Goal: Information Seeking & Learning: Learn about a topic

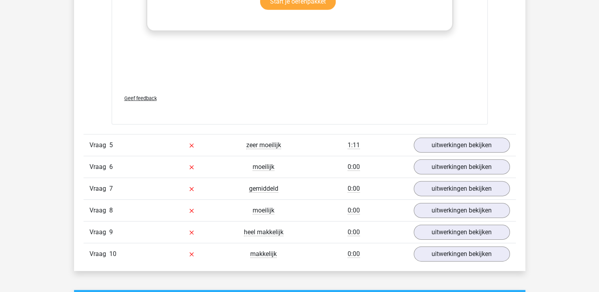
scroll to position [2437, 0]
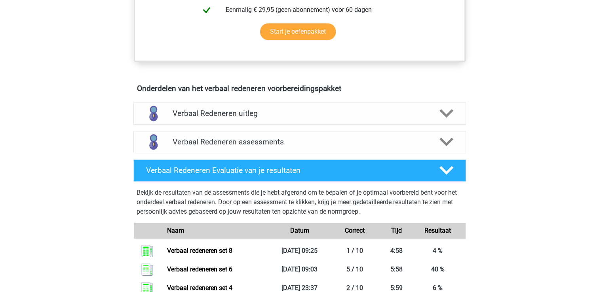
scroll to position [391, 0]
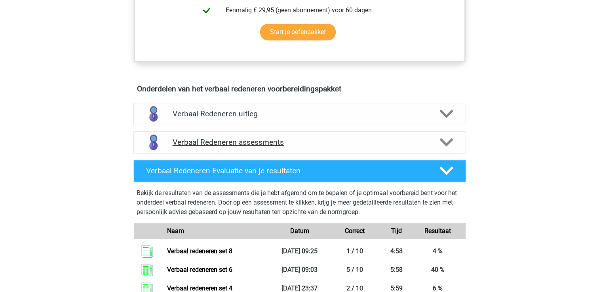
click at [231, 142] on h4 "Verbaal Redeneren assessments" at bounding box center [300, 142] width 254 height 9
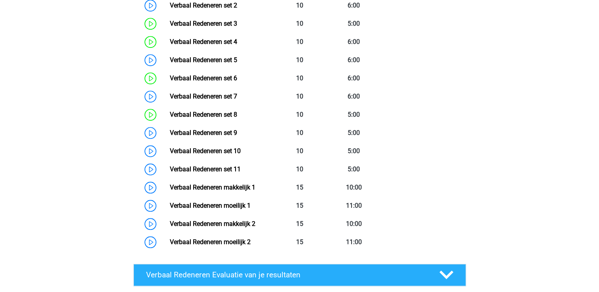
scroll to position [619, 0]
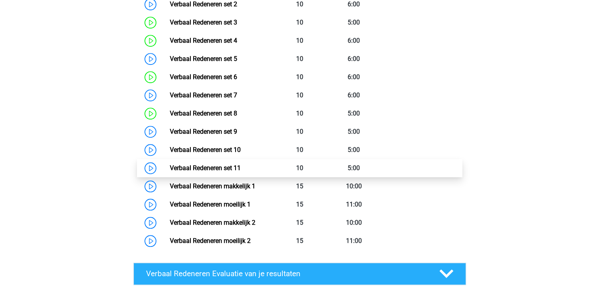
click at [208, 172] on link "Verbaal Redeneren set 11" at bounding box center [205, 168] width 71 height 8
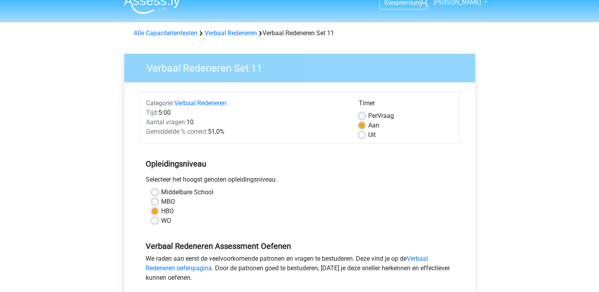
scroll to position [11, 0]
click at [368, 134] on label "Uit" at bounding box center [372, 134] width 8 height 9
click at [361, 134] on input "Uit" at bounding box center [362, 134] width 6 height 8
radio input "true"
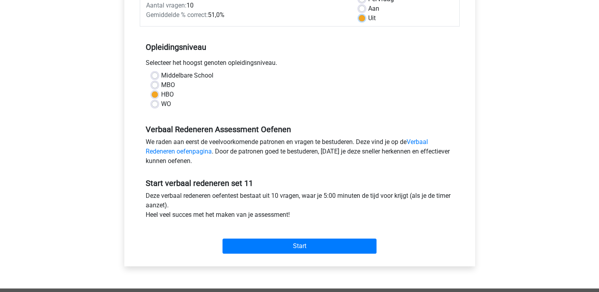
scroll to position [127, 0]
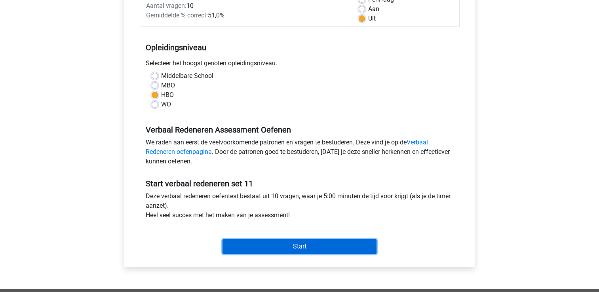
click at [296, 249] on input "Start" at bounding box center [299, 246] width 154 height 15
click at [288, 251] on input "Start" at bounding box center [299, 246] width 154 height 15
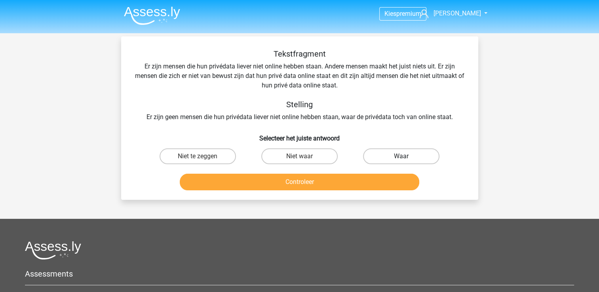
click at [398, 158] on label "Waar" at bounding box center [401, 156] width 76 height 16
click at [401, 158] on input "Waar" at bounding box center [403, 158] width 5 height 5
radio input "true"
click at [398, 158] on label "Waar" at bounding box center [401, 156] width 76 height 16
click at [401, 158] on input "Waar" at bounding box center [403, 158] width 5 height 5
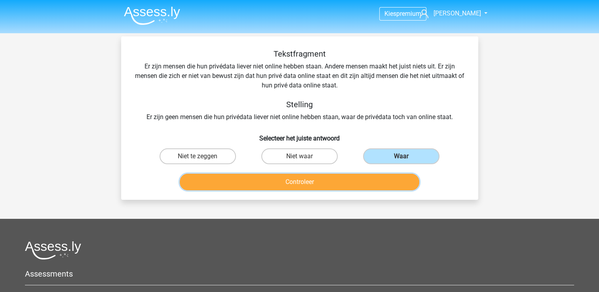
click at [338, 180] on button "Controleer" at bounding box center [299, 182] width 239 height 17
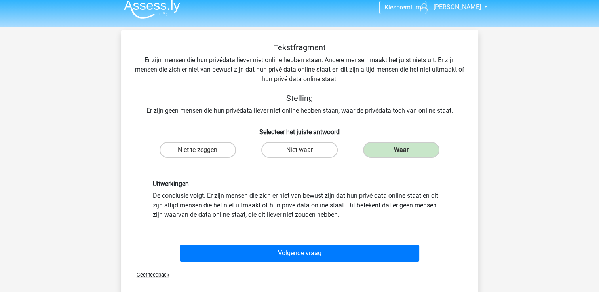
scroll to position [7, 0]
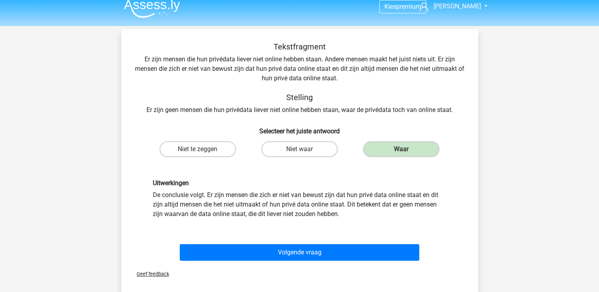
click at [156, 274] on span "Geef feedback" at bounding box center [149, 274] width 39 height 6
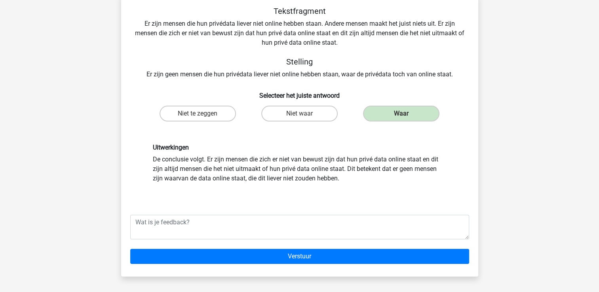
scroll to position [50, 0]
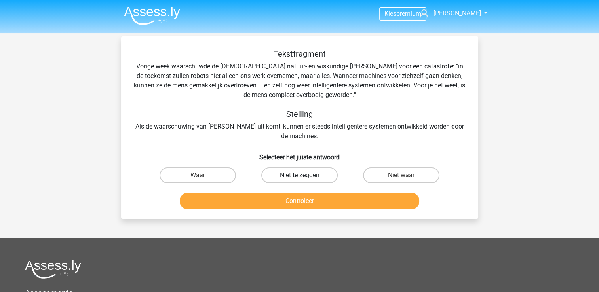
click at [288, 169] on label "Niet te zeggen" at bounding box center [299, 175] width 76 height 16
click at [299, 175] on input "Niet te zeggen" at bounding box center [301, 177] width 5 height 5
radio input "true"
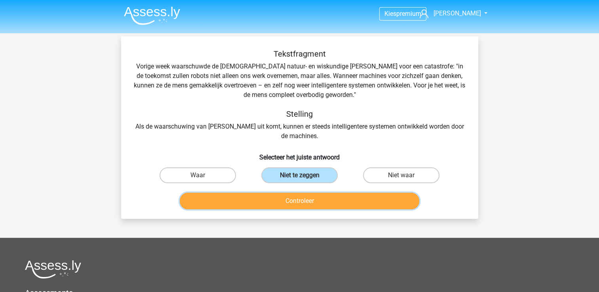
click at [289, 200] on button "Controleer" at bounding box center [299, 201] width 239 height 17
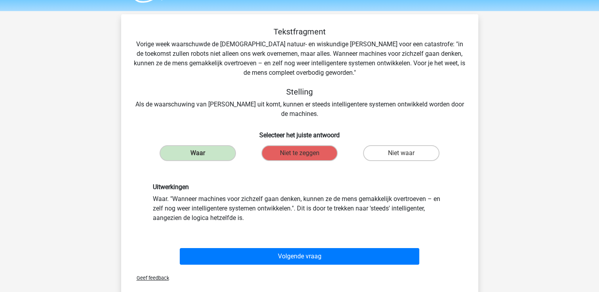
scroll to position [23, 0]
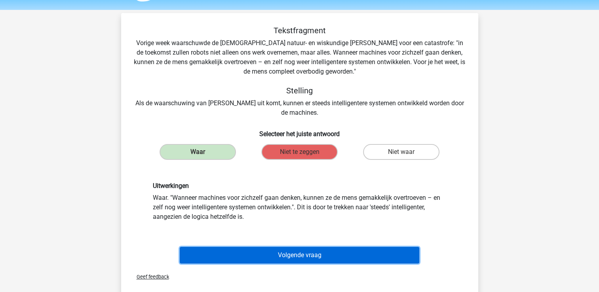
click at [291, 254] on button "Volgende vraag" at bounding box center [299, 255] width 239 height 17
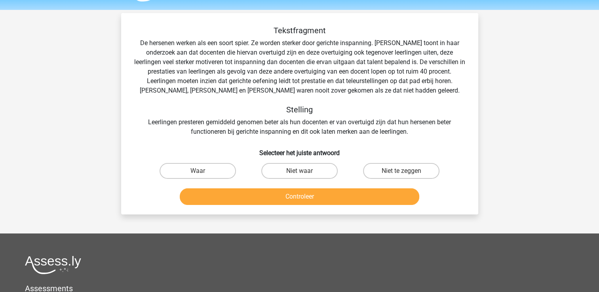
scroll to position [36, 0]
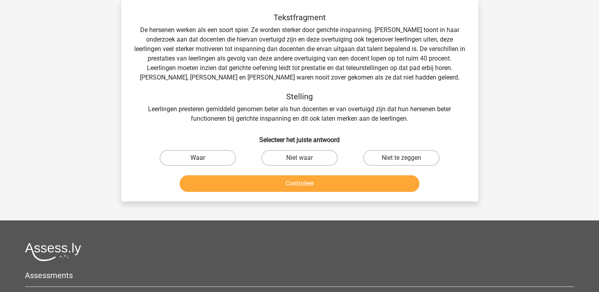
click at [207, 156] on label "Waar" at bounding box center [197, 158] width 76 height 16
click at [203, 158] on input "Waar" at bounding box center [199, 160] width 5 height 5
radio input "true"
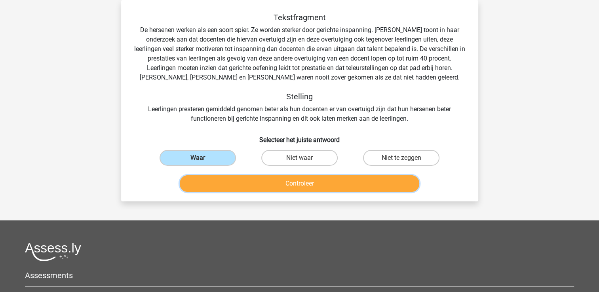
click at [227, 190] on button "Controleer" at bounding box center [299, 183] width 239 height 17
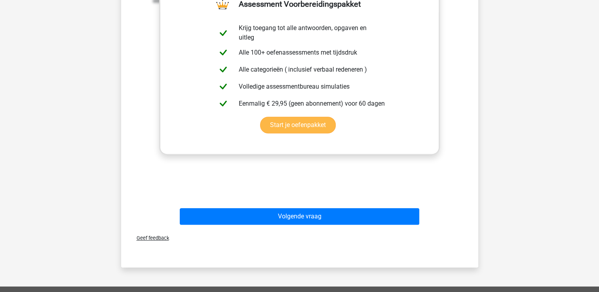
scroll to position [278, 0]
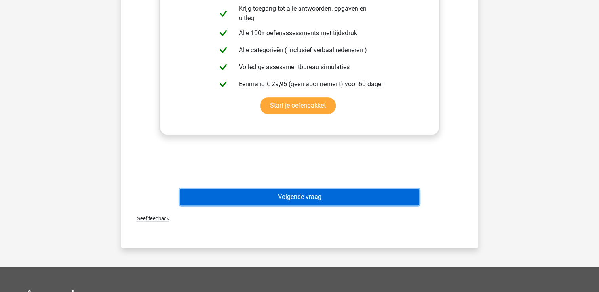
click at [277, 195] on button "Volgende vraag" at bounding box center [299, 197] width 239 height 17
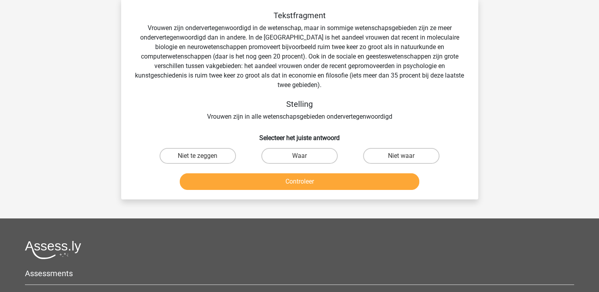
scroll to position [36, 0]
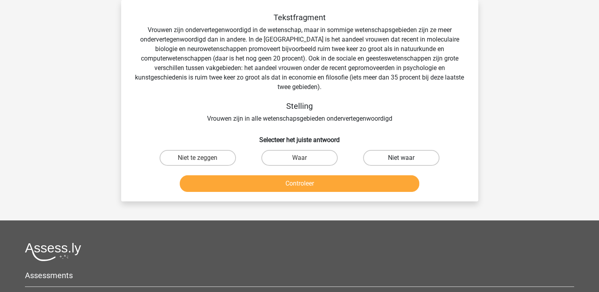
click at [400, 161] on label "Niet waar" at bounding box center [401, 158] width 76 height 16
click at [401, 161] on input "Niet waar" at bounding box center [403, 160] width 5 height 5
radio input "true"
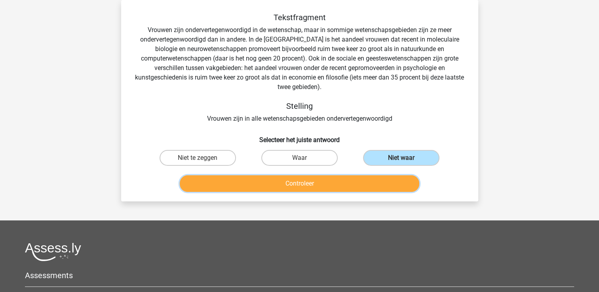
click at [345, 180] on button "Controleer" at bounding box center [299, 183] width 239 height 17
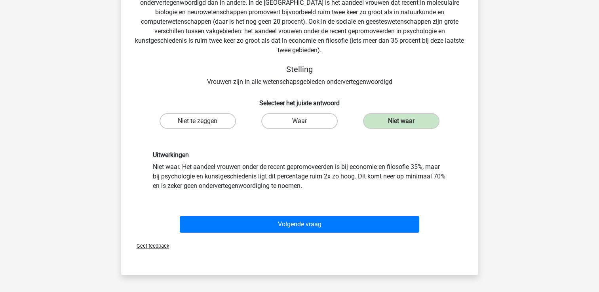
scroll to position [74, 0]
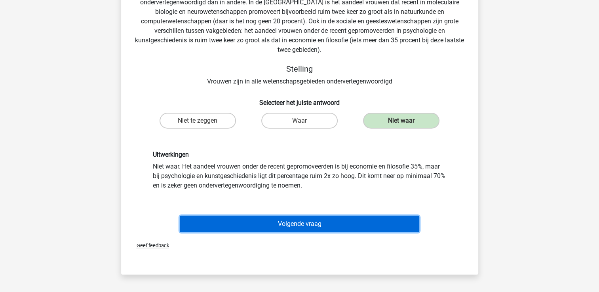
click at [312, 222] on button "Volgende vraag" at bounding box center [299, 224] width 239 height 17
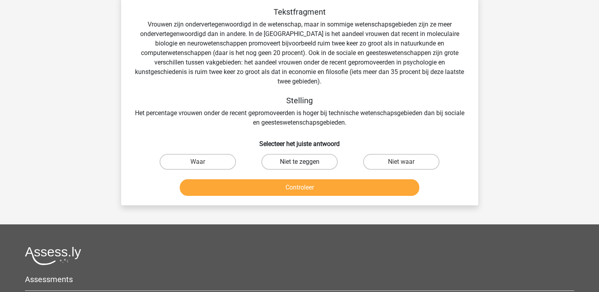
scroll to position [42, 0]
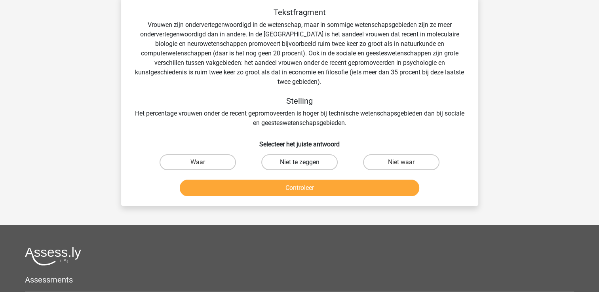
click at [312, 155] on label "Niet te zeggen" at bounding box center [299, 162] width 76 height 16
click at [304, 162] on input "Niet te zeggen" at bounding box center [301, 164] width 5 height 5
radio input "true"
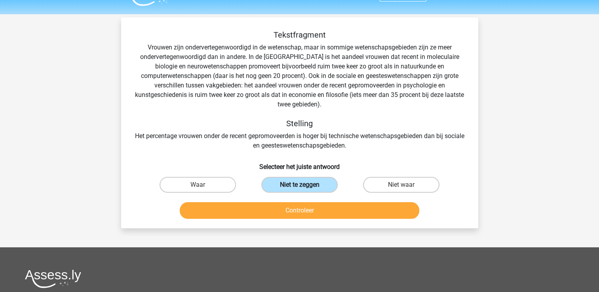
scroll to position [17, 0]
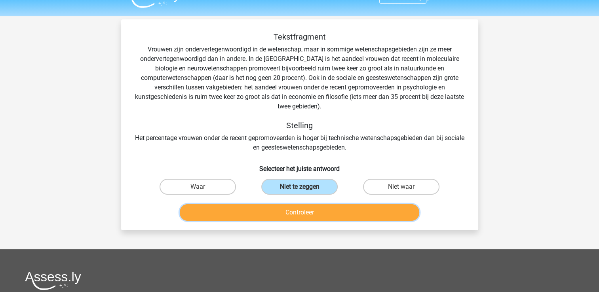
click at [296, 211] on button "Controleer" at bounding box center [299, 212] width 239 height 17
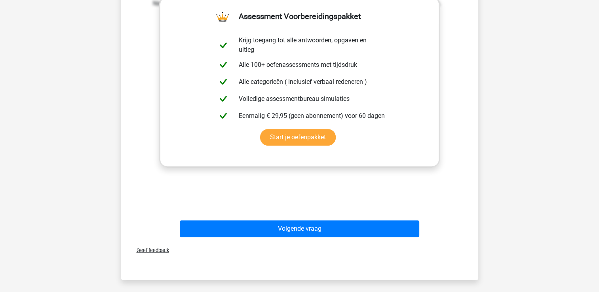
scroll to position [256, 0]
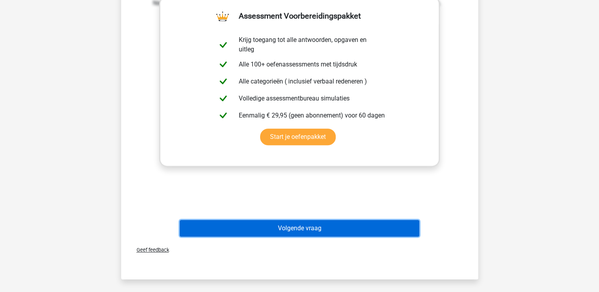
click at [293, 226] on button "Volgende vraag" at bounding box center [299, 228] width 239 height 17
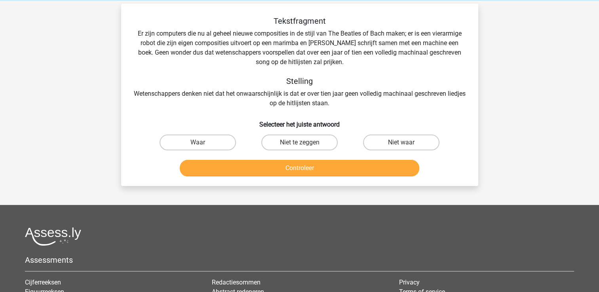
scroll to position [32, 0]
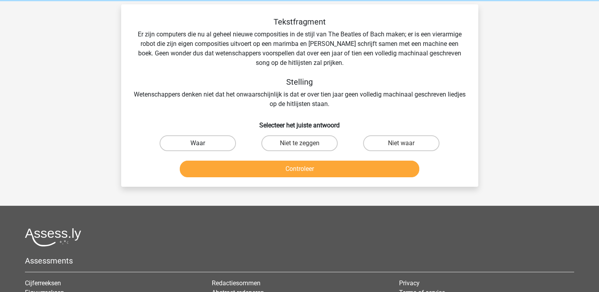
click at [203, 140] on label "Waar" at bounding box center [197, 143] width 76 height 16
click at [203, 143] on input "Waar" at bounding box center [199, 145] width 5 height 5
radio input "true"
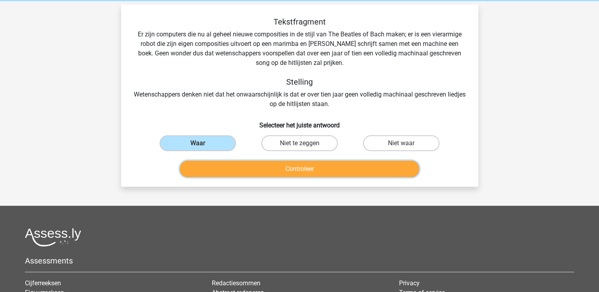
click at [260, 172] on button "Controleer" at bounding box center [299, 169] width 239 height 17
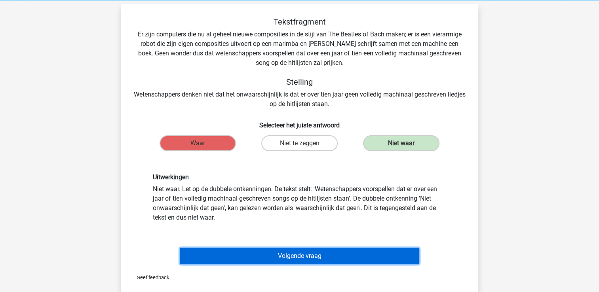
click at [307, 256] on button "Volgende vraag" at bounding box center [299, 256] width 239 height 17
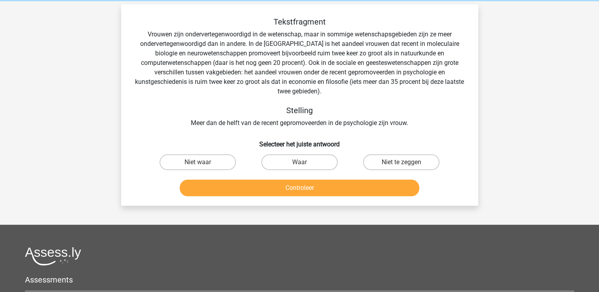
scroll to position [36, 0]
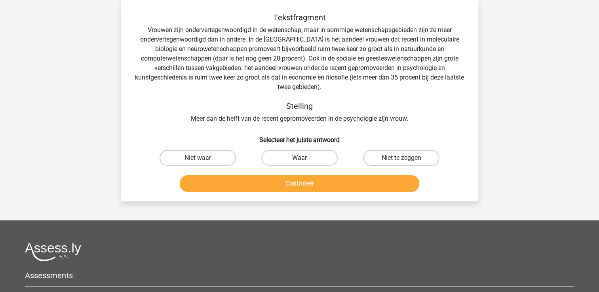
click at [297, 157] on label "Waar" at bounding box center [299, 158] width 76 height 16
click at [299, 158] on input "Waar" at bounding box center [301, 160] width 5 height 5
radio input "true"
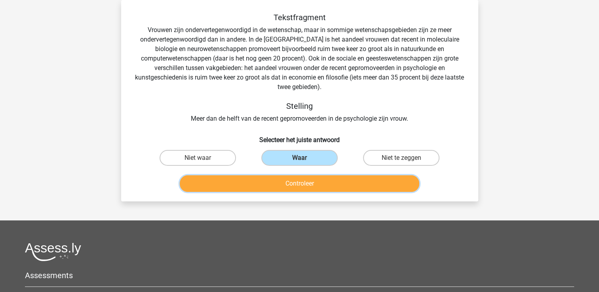
click at [299, 184] on button "Controleer" at bounding box center [299, 183] width 239 height 17
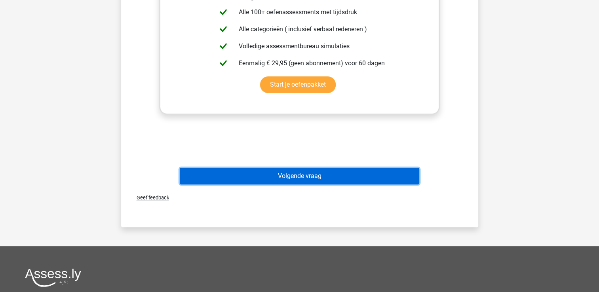
click at [299, 175] on button "Volgende vraag" at bounding box center [299, 176] width 239 height 17
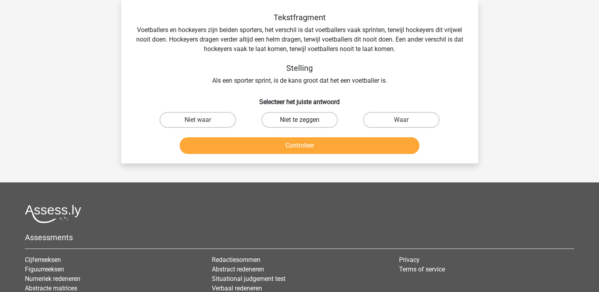
click at [297, 116] on label "Niet te zeggen" at bounding box center [299, 120] width 76 height 16
click at [299, 120] on input "Niet te zeggen" at bounding box center [301, 122] width 5 height 5
radio input "true"
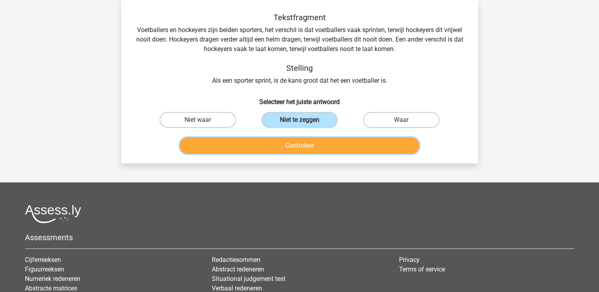
click at [279, 150] on button "Controleer" at bounding box center [299, 145] width 239 height 17
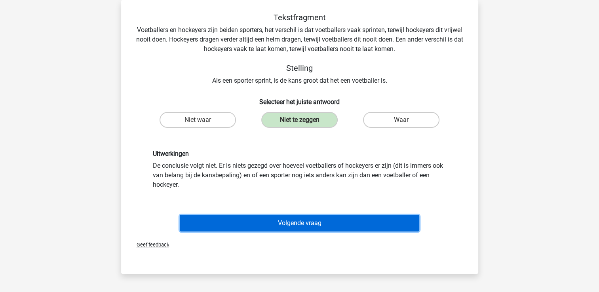
click at [293, 222] on button "Volgende vraag" at bounding box center [299, 223] width 239 height 17
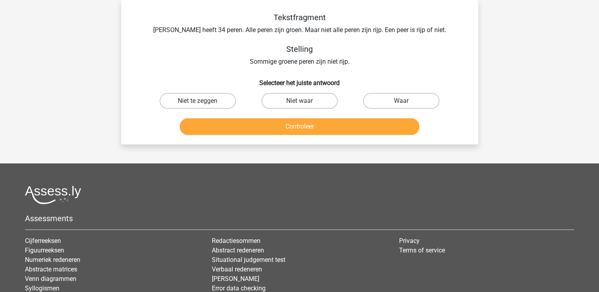
click at [198, 105] on input "Niet te zeggen" at bounding box center [199, 103] width 5 height 5
radio input "true"
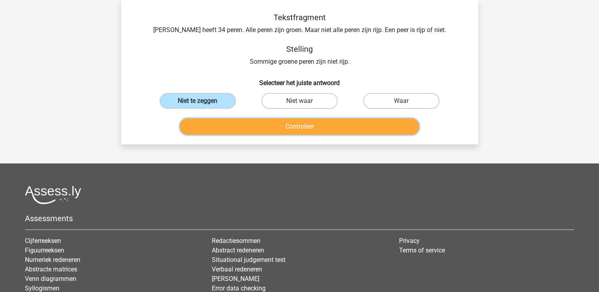
click at [214, 127] on button "Controleer" at bounding box center [299, 126] width 239 height 17
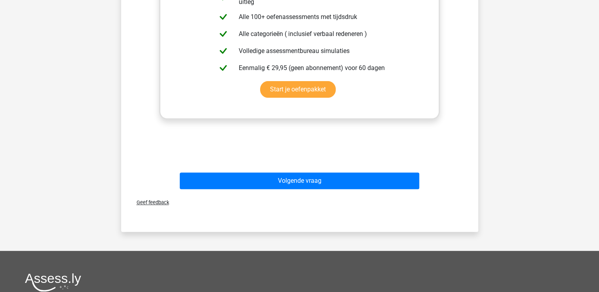
scroll to position [237, 0]
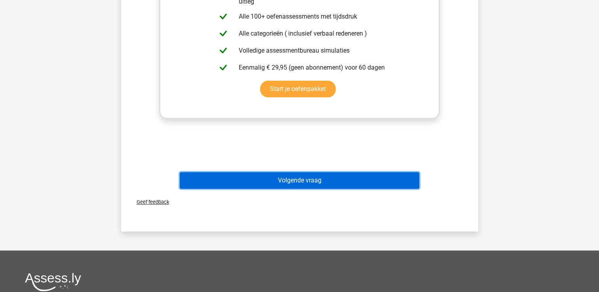
click at [274, 180] on button "Volgende vraag" at bounding box center [299, 180] width 239 height 17
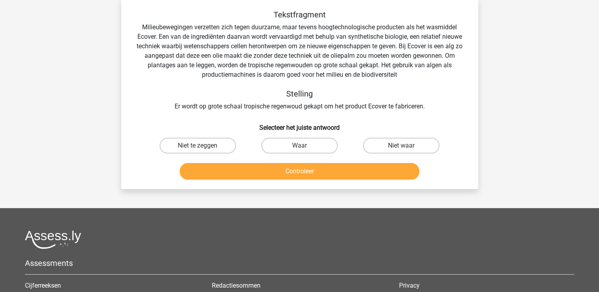
scroll to position [36, 0]
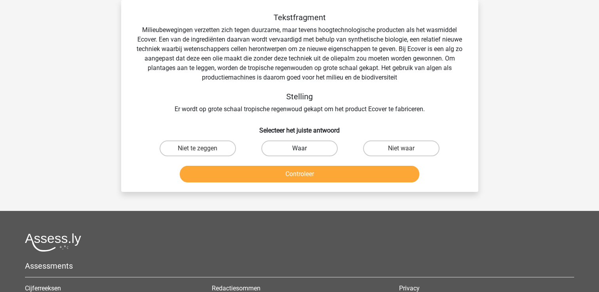
click at [316, 155] on label "Waar" at bounding box center [299, 148] width 76 height 16
click at [304, 154] on input "Waar" at bounding box center [301, 150] width 5 height 5
radio input "true"
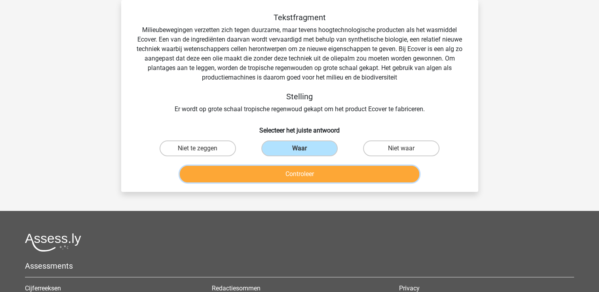
click at [308, 175] on button "Controleer" at bounding box center [299, 174] width 239 height 17
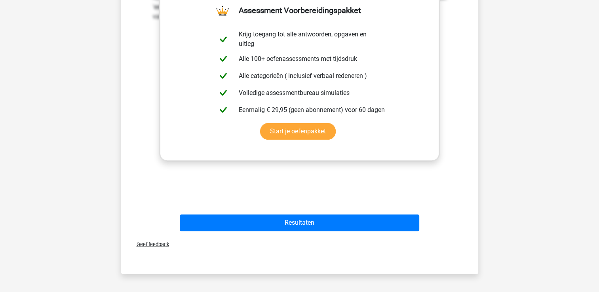
scroll to position [244, 0]
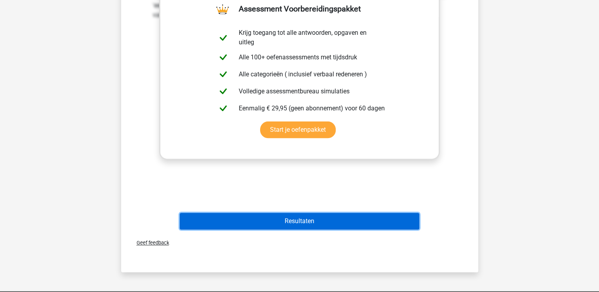
click at [292, 213] on button "Resultaten" at bounding box center [299, 221] width 239 height 17
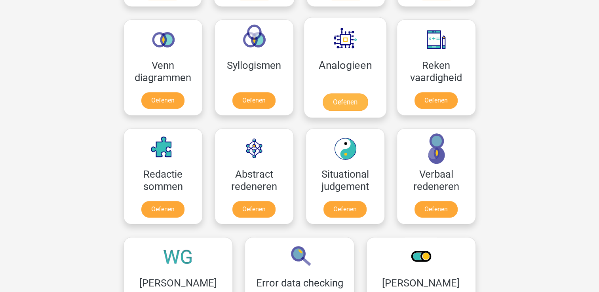
scroll to position [461, 0]
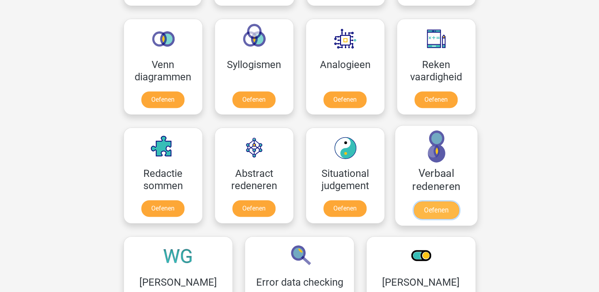
click at [435, 201] on link "Oefenen" at bounding box center [435, 209] width 45 height 17
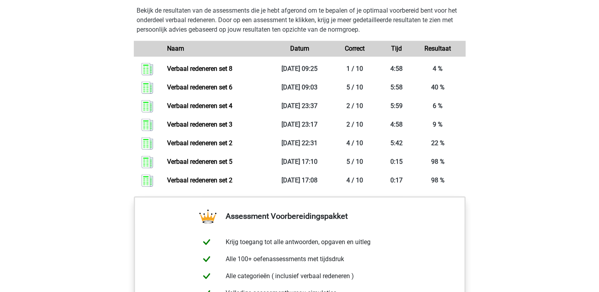
scroll to position [575, 0]
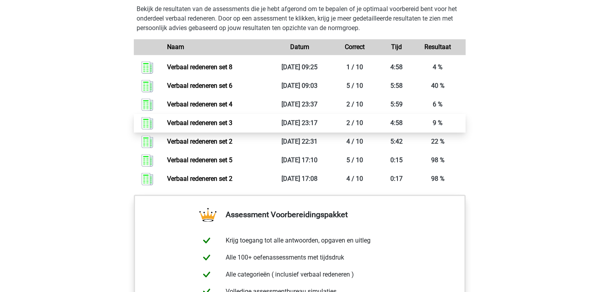
click at [232, 124] on link "Verbaal redeneren set 3" at bounding box center [199, 123] width 65 height 8
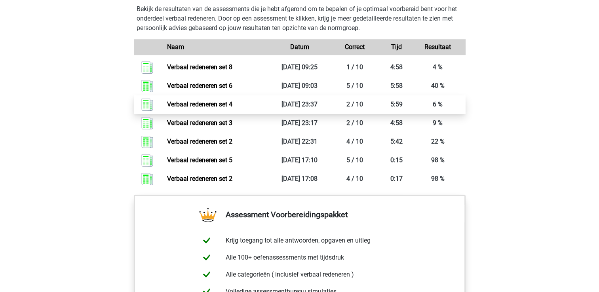
click at [232, 101] on link "Verbaal redeneren set 4" at bounding box center [199, 105] width 65 height 8
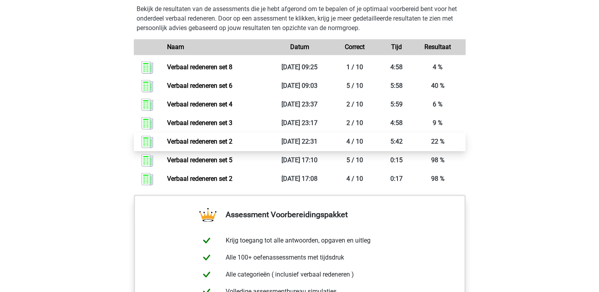
click at [232, 140] on link "Verbaal redeneren set 2" at bounding box center [199, 142] width 65 height 8
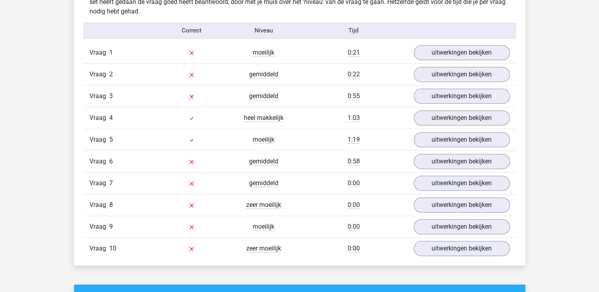
scroll to position [644, 0]
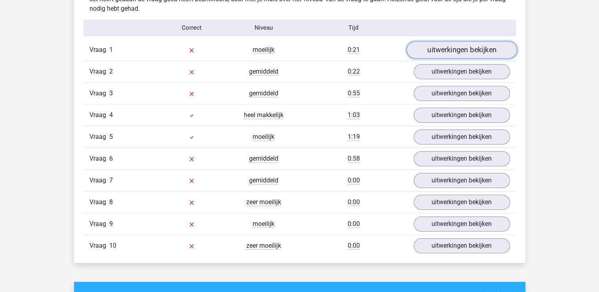
click at [438, 47] on link "uitwerkingen bekijken" at bounding box center [461, 49] width 110 height 17
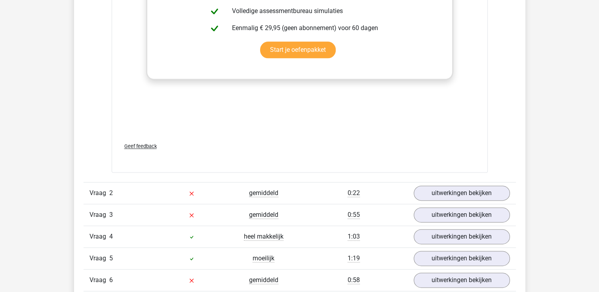
scroll to position [986, 0]
click at [436, 189] on link "uitwerkingen bekijken" at bounding box center [461, 192] width 110 height 17
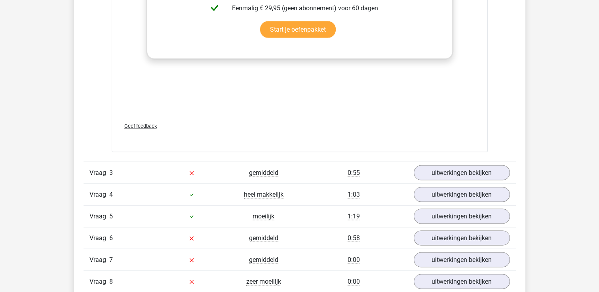
scroll to position [1499, 0]
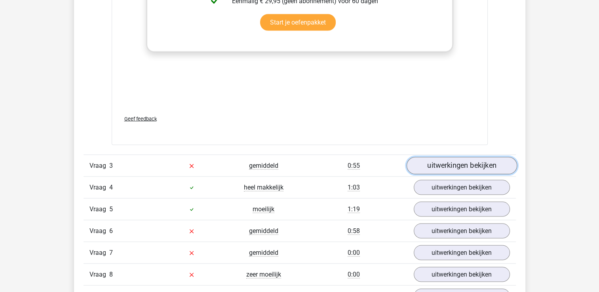
click at [450, 167] on link "uitwerkingen bekijken" at bounding box center [461, 166] width 110 height 17
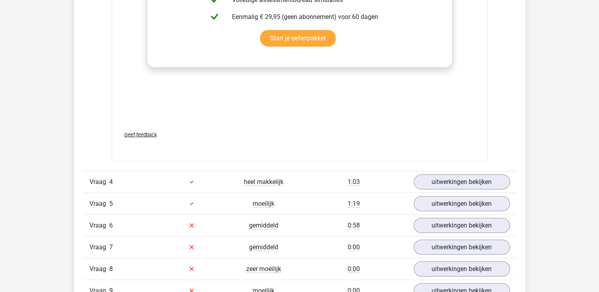
scroll to position [1950, 0]
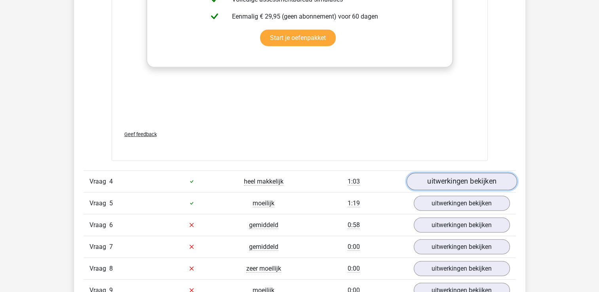
click at [445, 177] on link "uitwerkingen bekijken" at bounding box center [461, 181] width 110 height 17
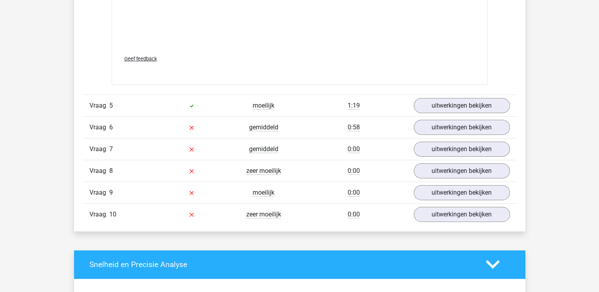
scroll to position [2499, 0]
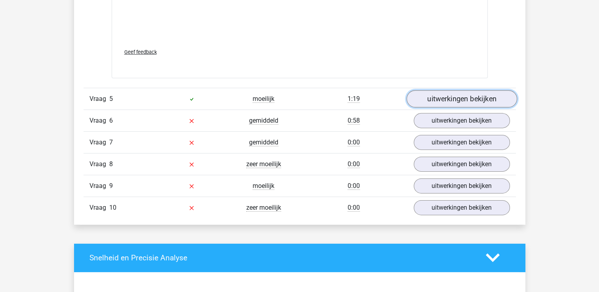
click at [445, 100] on link "uitwerkingen bekijken" at bounding box center [461, 98] width 110 height 17
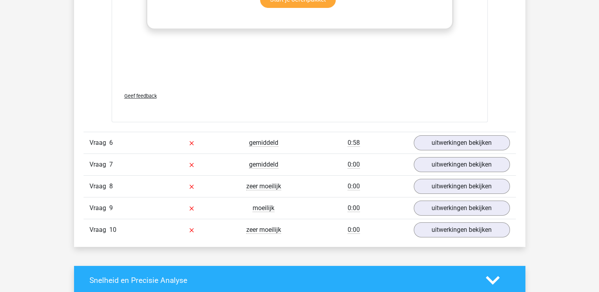
scroll to position [2904, 0]
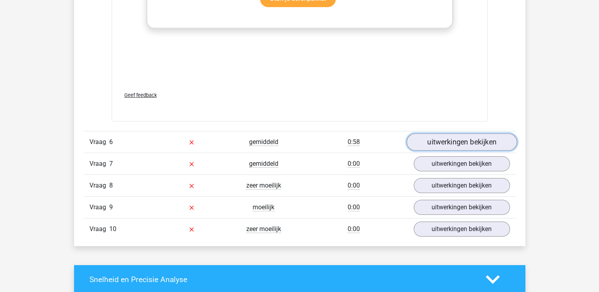
click at [442, 141] on link "uitwerkingen bekijken" at bounding box center [461, 141] width 110 height 17
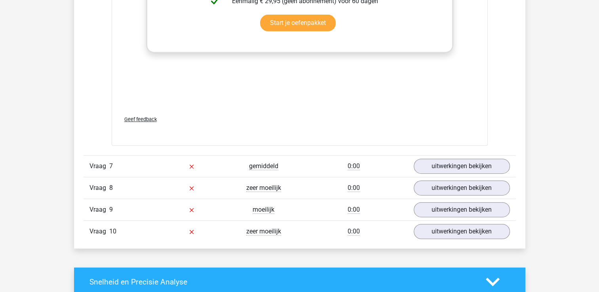
scroll to position [3338, 0]
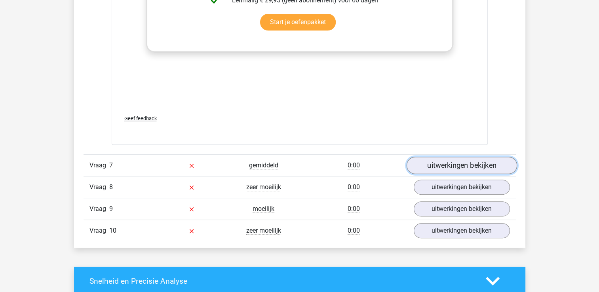
click at [446, 164] on link "uitwerkingen bekijken" at bounding box center [461, 165] width 110 height 17
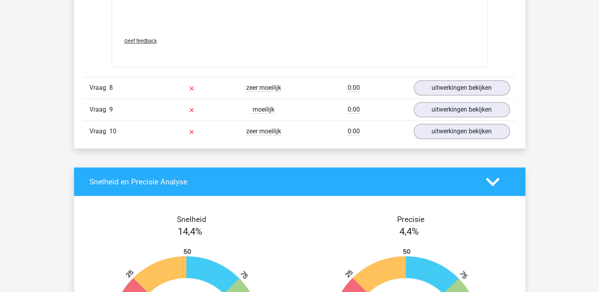
scroll to position [3925, 0]
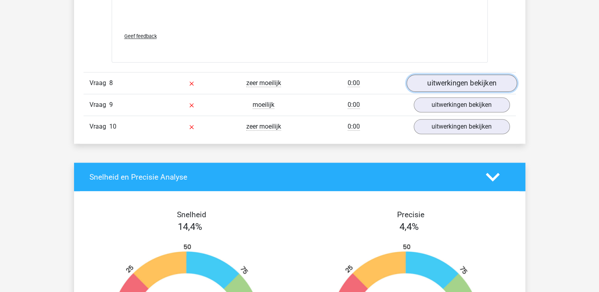
click at [443, 78] on link "uitwerkingen bekijken" at bounding box center [461, 83] width 110 height 17
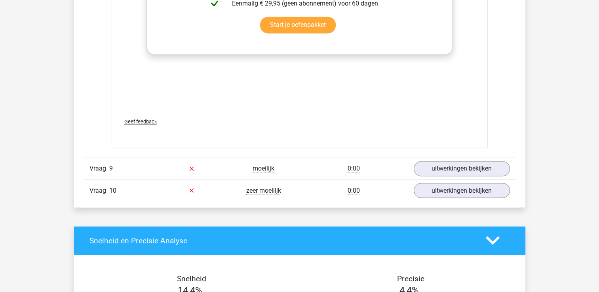
scroll to position [4308, 0]
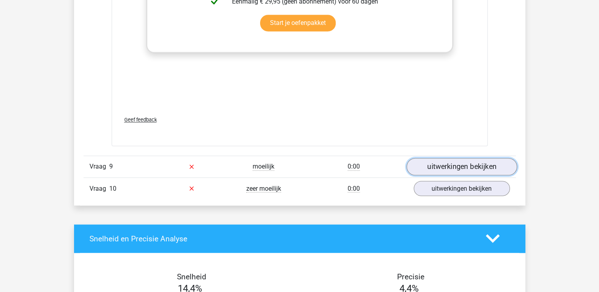
click at [438, 158] on link "uitwerkingen bekijken" at bounding box center [461, 166] width 110 height 17
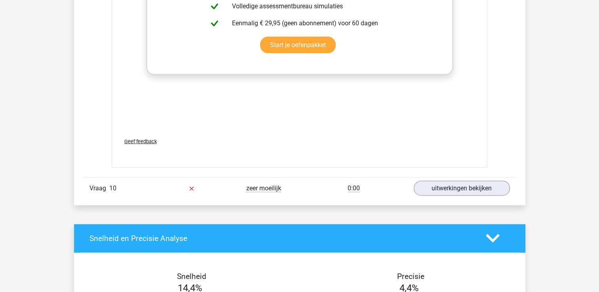
scroll to position [4753, 0]
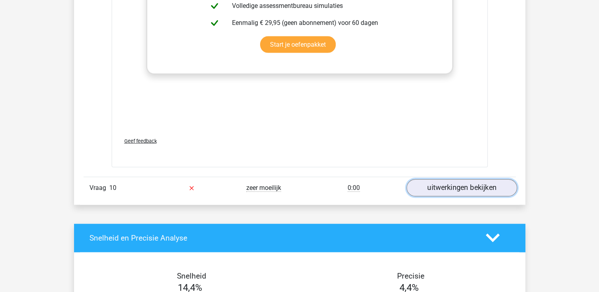
click at [442, 179] on link "uitwerkingen bekijken" at bounding box center [461, 187] width 110 height 17
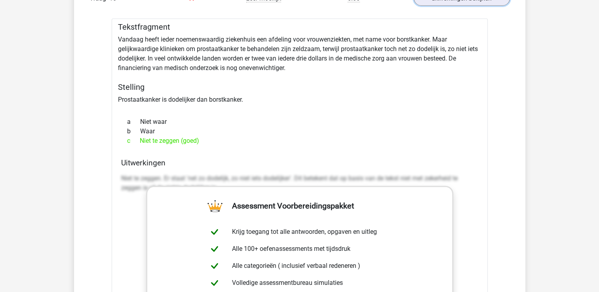
scroll to position [4943, 0]
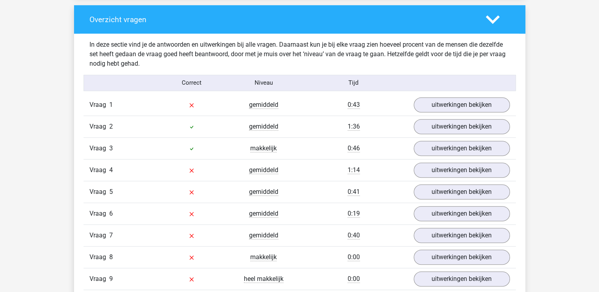
scroll to position [590, 0]
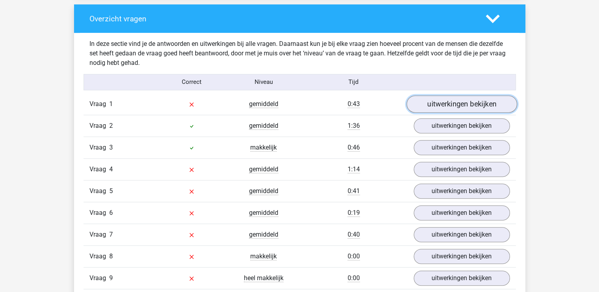
click at [450, 106] on link "uitwerkingen bekijken" at bounding box center [461, 103] width 110 height 17
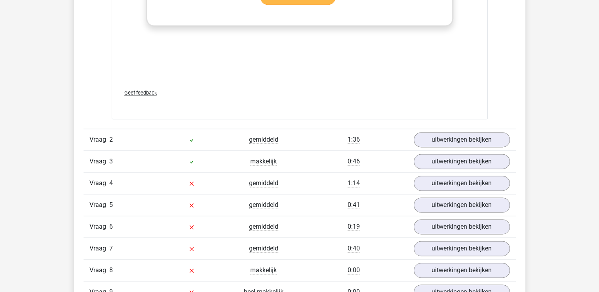
scroll to position [1023, 0]
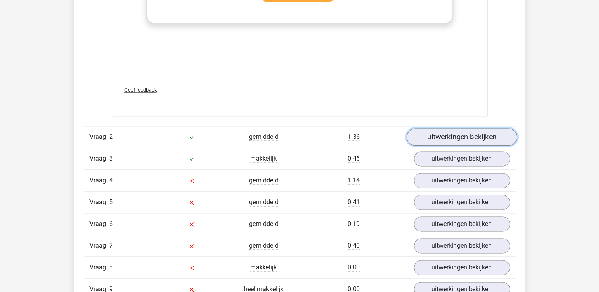
click at [452, 137] on link "uitwerkingen bekijken" at bounding box center [461, 136] width 110 height 17
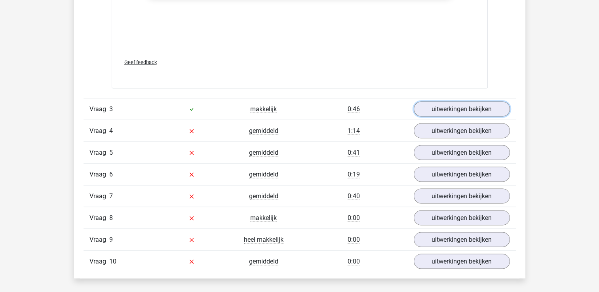
scroll to position [1512, 0]
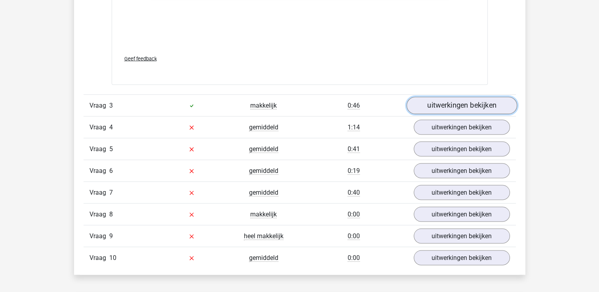
click at [455, 99] on link "uitwerkingen bekijken" at bounding box center [461, 105] width 110 height 17
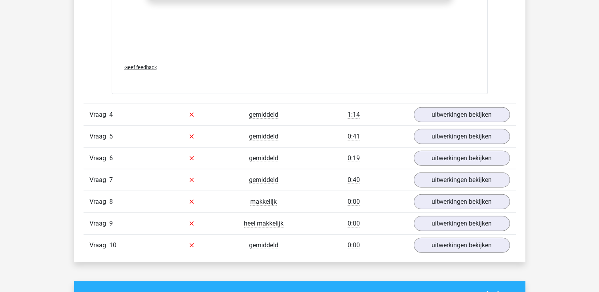
scroll to position [1970, 0]
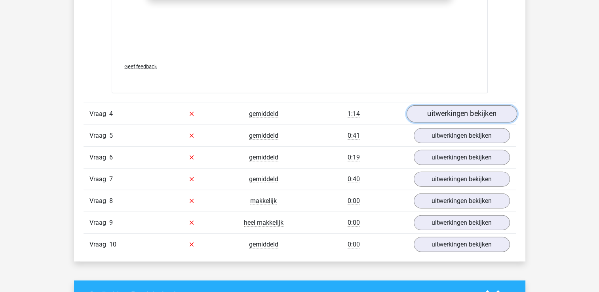
click at [450, 112] on link "uitwerkingen bekijken" at bounding box center [461, 113] width 110 height 17
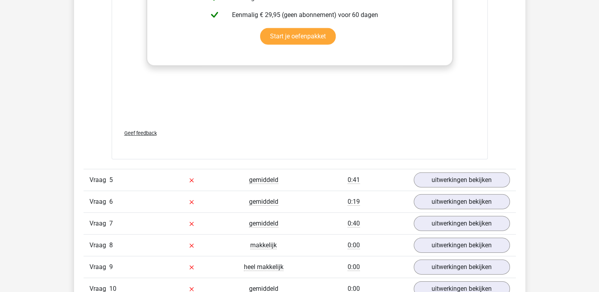
scroll to position [2377, 0]
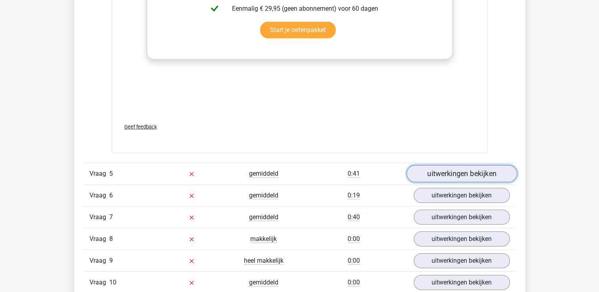
click at [439, 179] on link "uitwerkingen bekijken" at bounding box center [461, 173] width 110 height 17
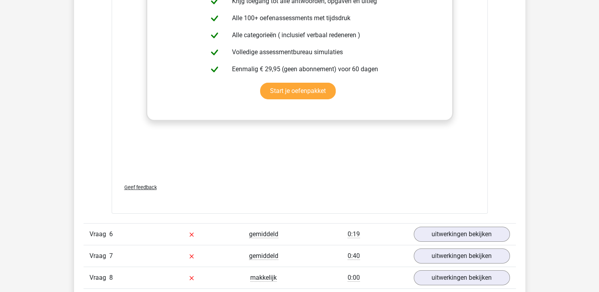
scroll to position [2807, 0]
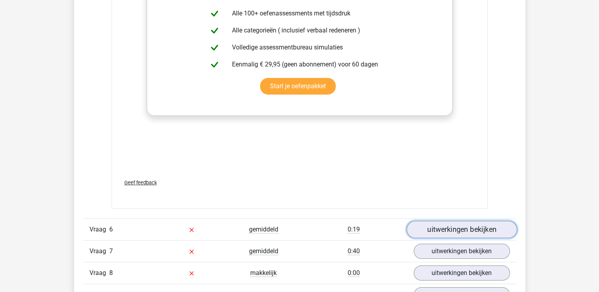
click at [440, 224] on link "uitwerkingen bekijken" at bounding box center [461, 229] width 110 height 17
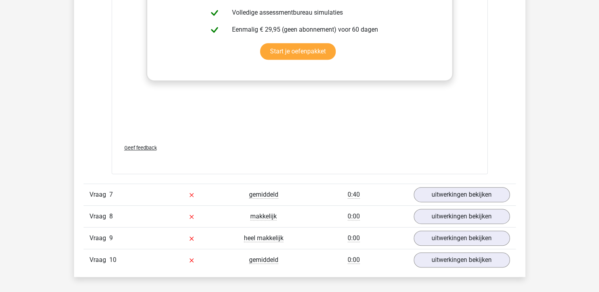
scroll to position [3328, 0]
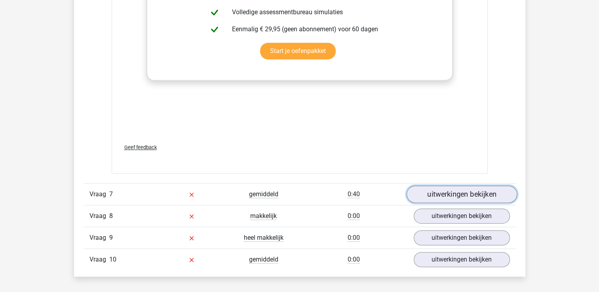
click at [445, 191] on link "uitwerkingen bekijken" at bounding box center [461, 194] width 110 height 17
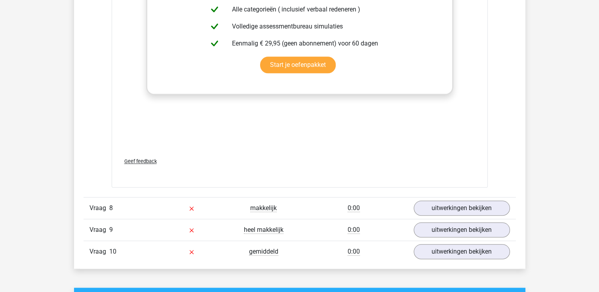
scroll to position [3796, 0]
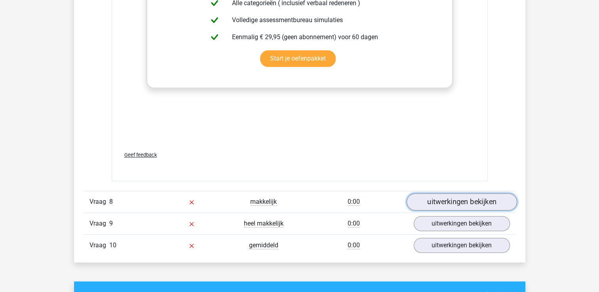
click at [444, 198] on link "uitwerkingen bekijken" at bounding box center [461, 202] width 110 height 17
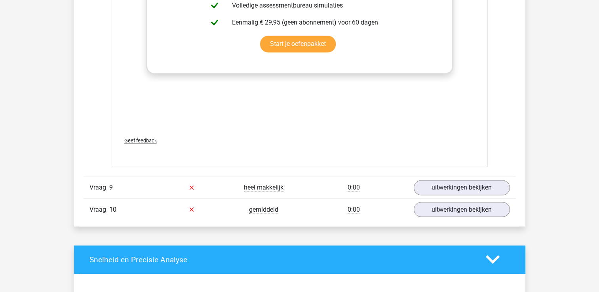
scroll to position [4278, 0]
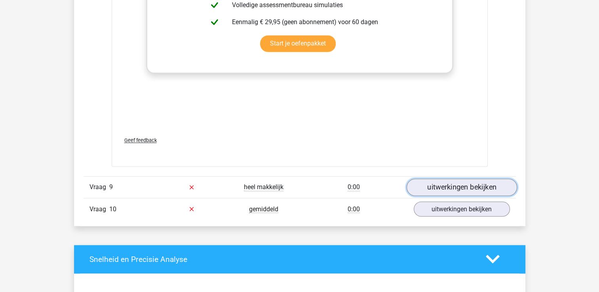
click at [445, 178] on link "uitwerkingen bekijken" at bounding box center [461, 186] width 110 height 17
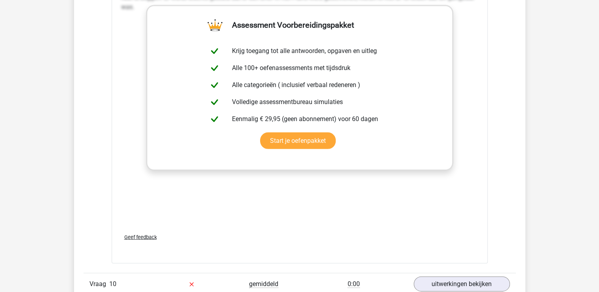
scroll to position [4663, 0]
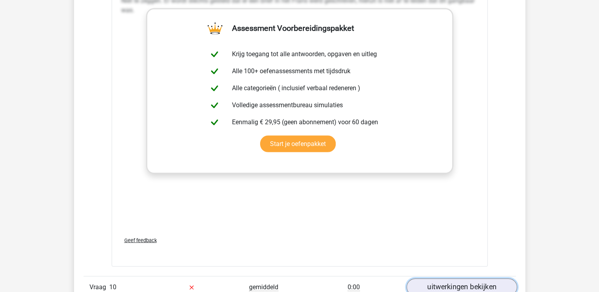
click at [461, 279] on link "uitwerkingen bekijken" at bounding box center [461, 287] width 110 height 17
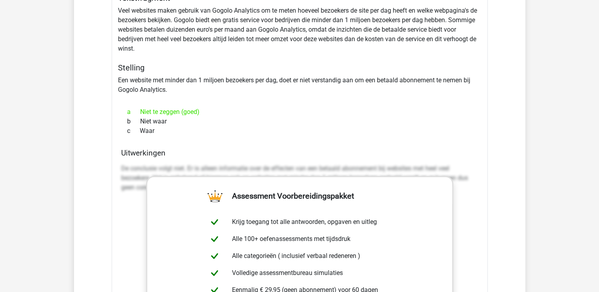
scroll to position [4984, 0]
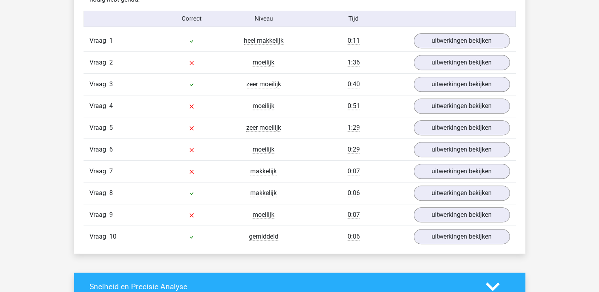
scroll to position [662, 0]
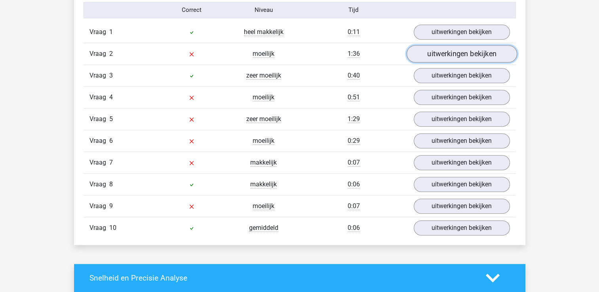
click at [438, 53] on link "uitwerkingen bekijken" at bounding box center [461, 53] width 110 height 17
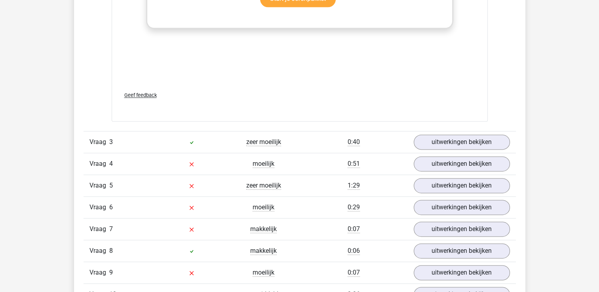
scroll to position [1040, 0]
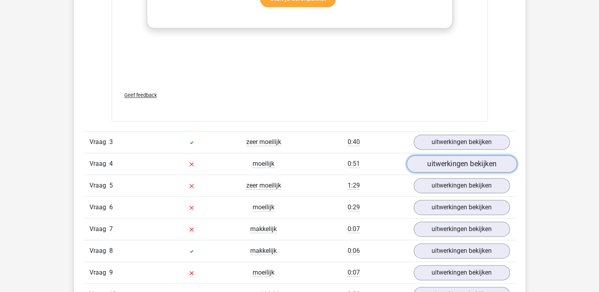
click at [450, 165] on link "uitwerkingen bekijken" at bounding box center [461, 163] width 110 height 17
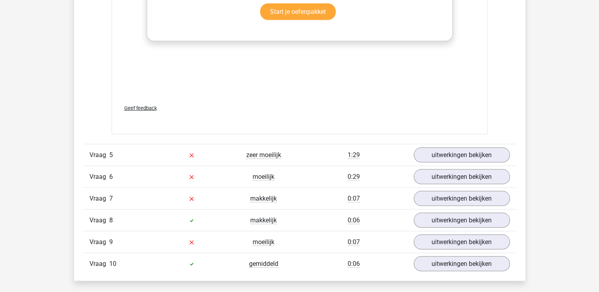
scroll to position [1569, 0]
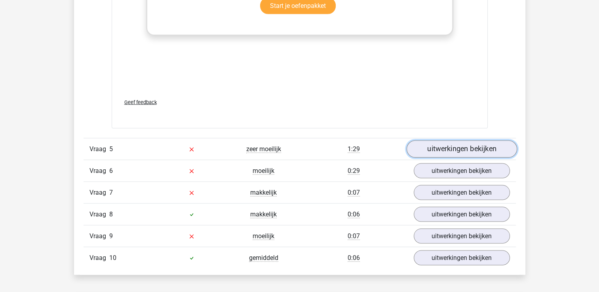
click at [450, 153] on link "uitwerkingen bekijken" at bounding box center [461, 149] width 110 height 17
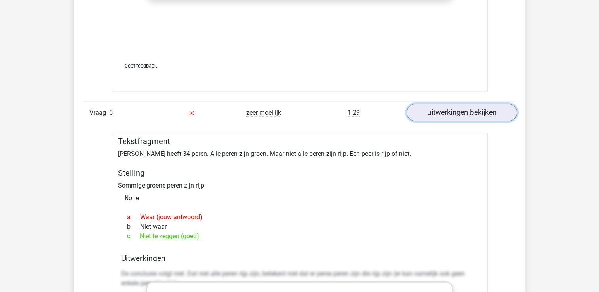
scroll to position [1610, 0]
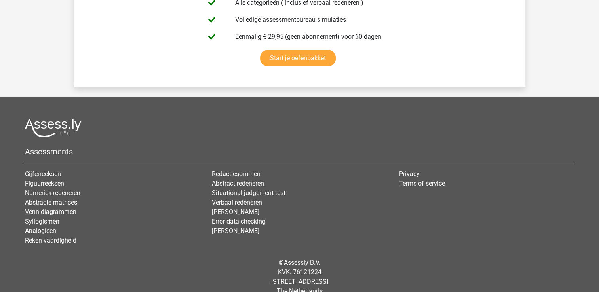
scroll to position [2811, 0]
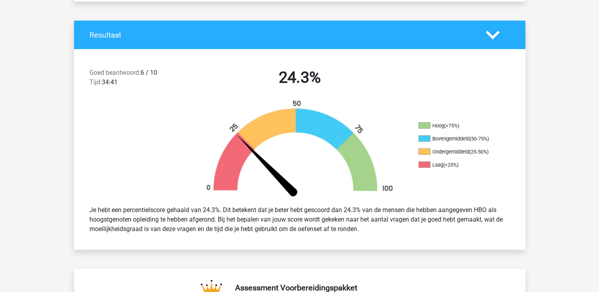
scroll to position [153, 0]
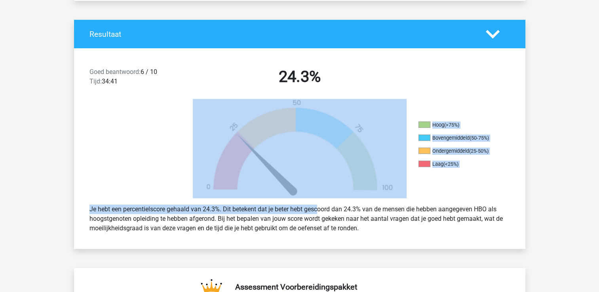
drag, startPoint x: 284, startPoint y: 181, endPoint x: 258, endPoint y: 76, distance: 108.8
click at [258, 76] on div "Goed beantwoord: 6 / 10 Tijd: 34:41 24.3% Hoog (>75%) Bovengemiddeld (50-75%) O…" at bounding box center [299, 148] width 439 height 201
click at [165, 106] on div at bounding box center [130, 148] width 113 height 99
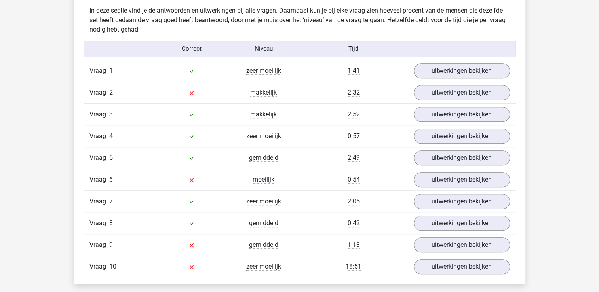
scroll to position [623, 0]
click at [448, 96] on link "uitwerkingen bekijken" at bounding box center [461, 92] width 110 height 17
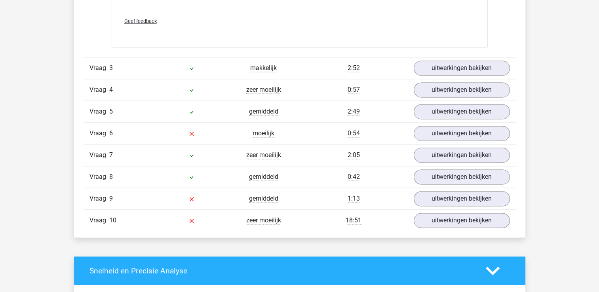
scroll to position [1125, 0]
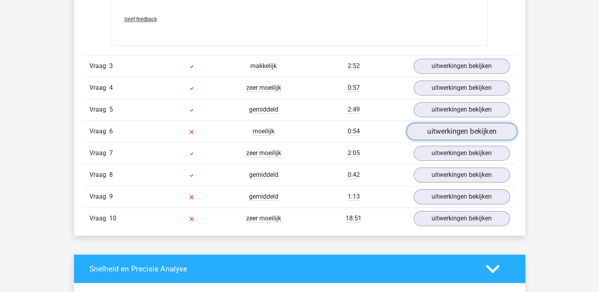
click at [426, 123] on link "uitwerkingen bekijken" at bounding box center [461, 131] width 110 height 17
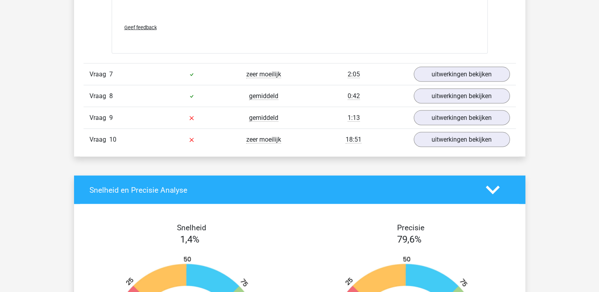
scroll to position [1649, 0]
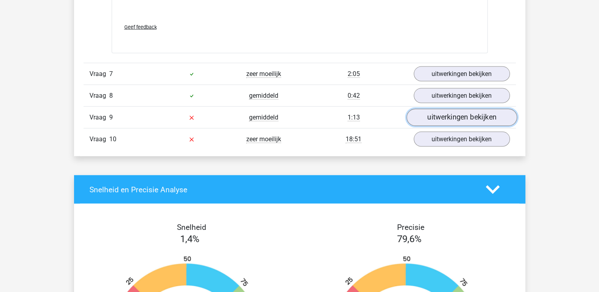
click at [429, 109] on link "uitwerkingen bekijken" at bounding box center [461, 117] width 110 height 17
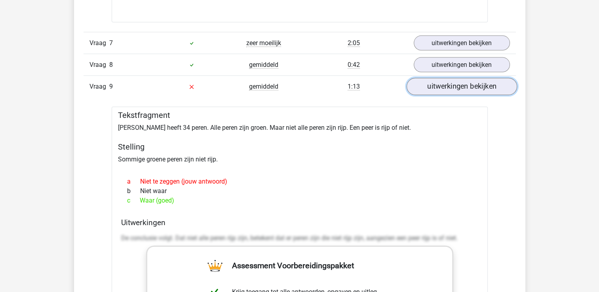
scroll to position [1681, 0]
